Goal: Check status: Check status

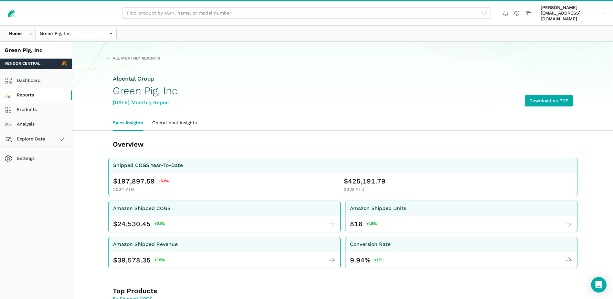
click at [37, 88] on link "Reports" at bounding box center [36, 95] width 72 height 15
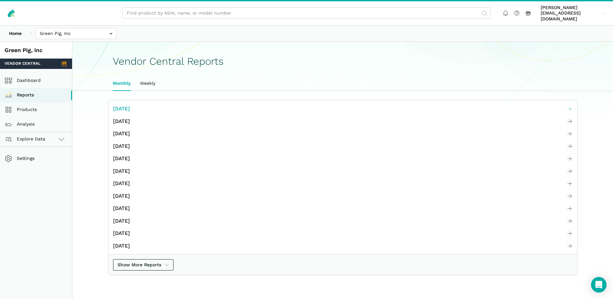
click at [146, 103] on link "[DATE]" at bounding box center [343, 109] width 469 height 13
